Goal: Communication & Community: Participate in discussion

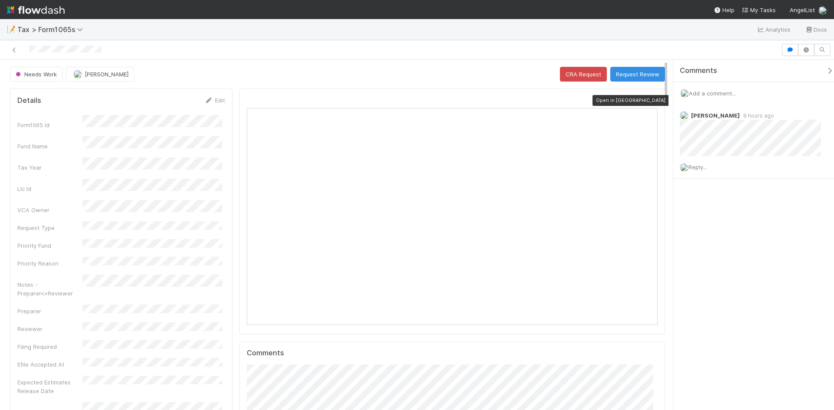
click at [649, 102] on icon at bounding box center [653, 101] width 9 height 6
click at [721, 95] on span "Add a comment..." at bounding box center [712, 93] width 47 height 7
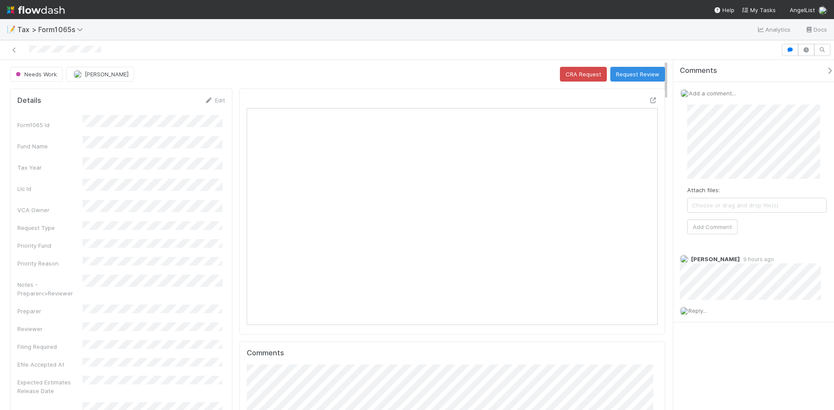
scroll to position [676, 0]
click at [722, 232] on button "Add Comment" at bounding box center [712, 227] width 50 height 15
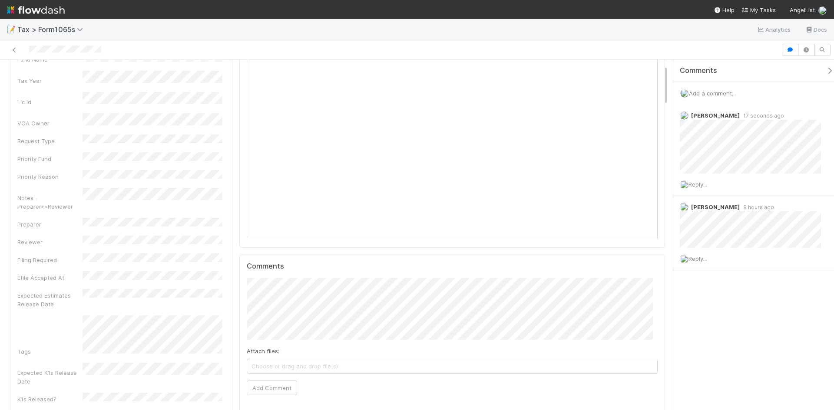
scroll to position [0, 0]
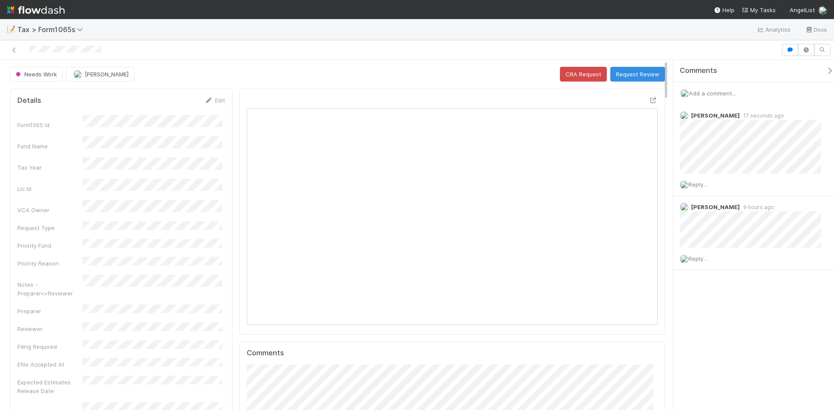
click at [40, 72] on div "Needs Work" at bounding box center [38, 74] width 56 height 15
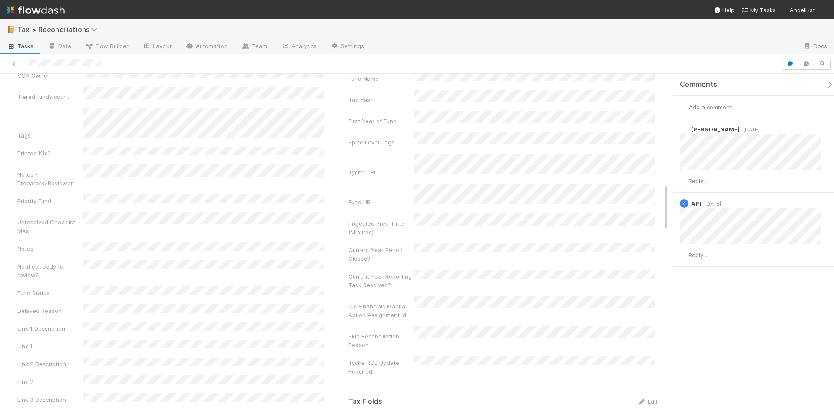
scroll to position [521, 0]
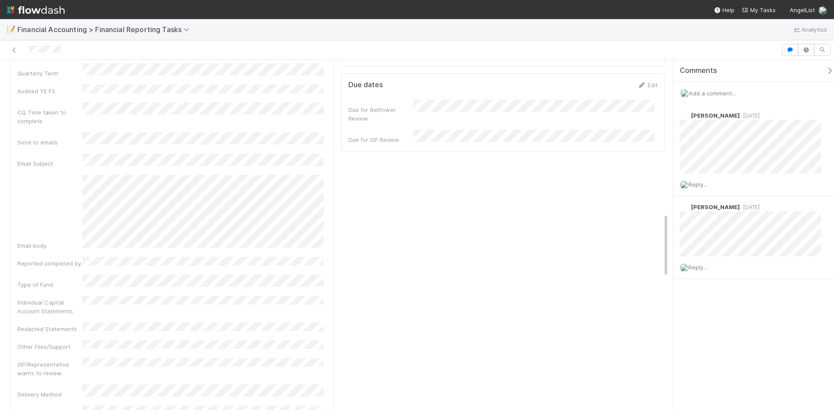
scroll to position [869, 0]
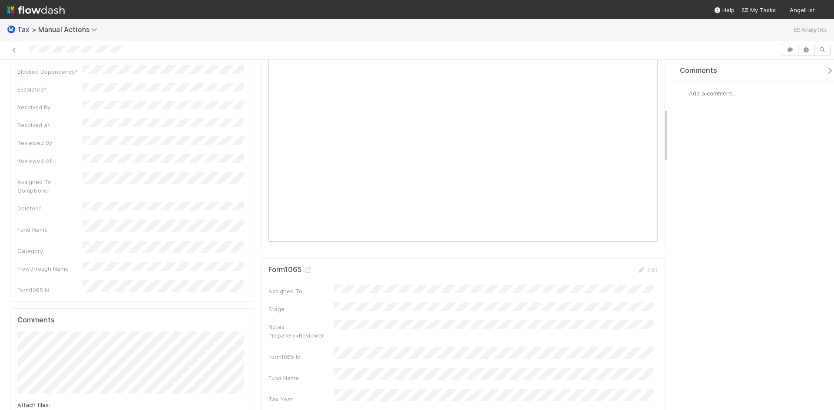
scroll to position [434, 0]
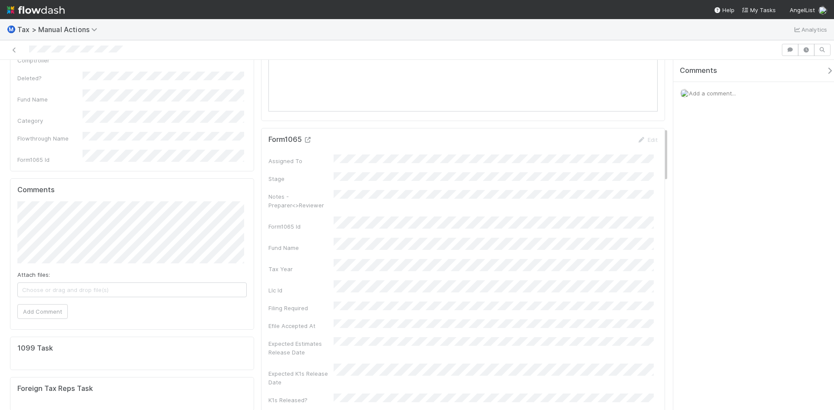
click at [305, 139] on icon at bounding box center [308, 140] width 9 height 6
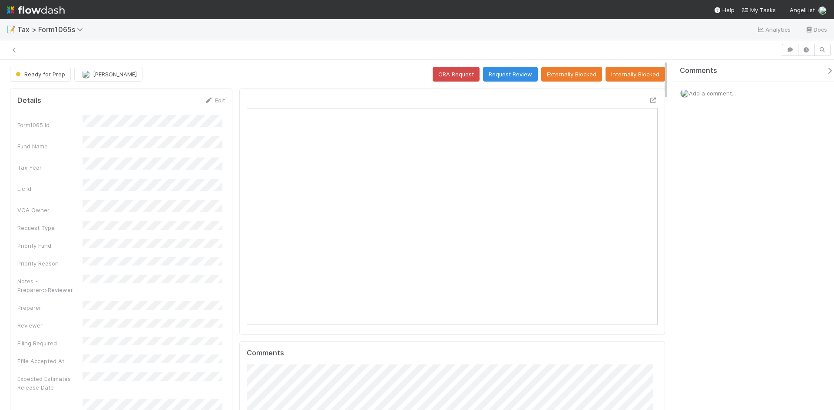
scroll to position [7, 7]
